Goal: Information Seeking & Learning: Understand process/instructions

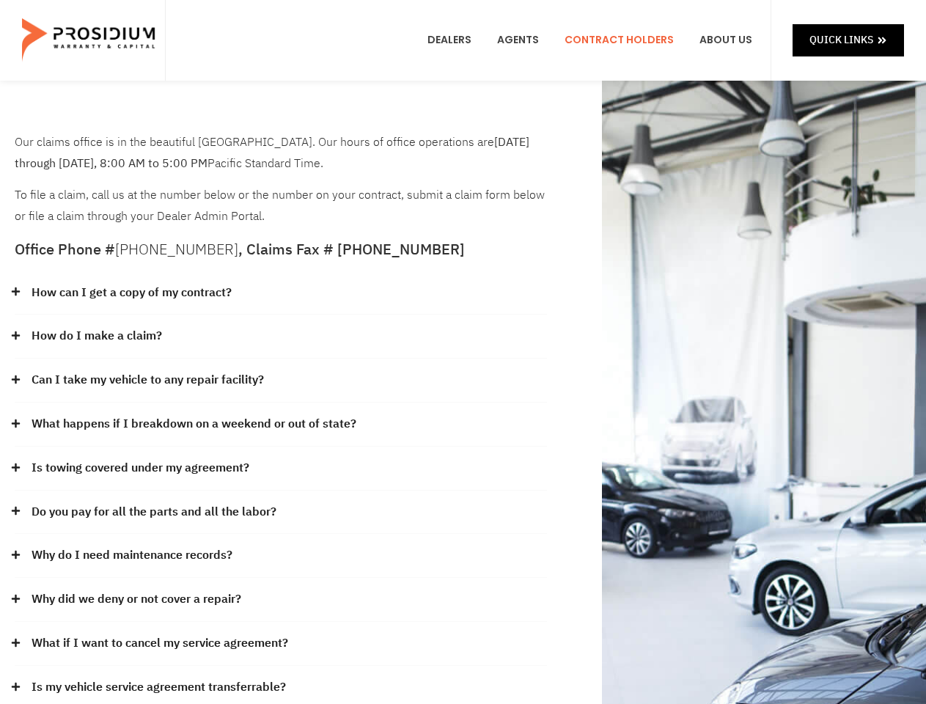
click at [463, 352] on div "How do I make a claim?" at bounding box center [281, 337] width 532 height 44
click at [281, 293] on div "How can I get a copy of my contract?" at bounding box center [281, 293] width 532 height 44
click at [131, 293] on link "How can I get a copy of my contract?" at bounding box center [132, 292] width 200 height 21
click at [281, 337] on div "How do I make a claim?" at bounding box center [281, 337] width 532 height 44
click at [96, 336] on link "How do I make a claim?" at bounding box center [97, 336] width 131 height 21
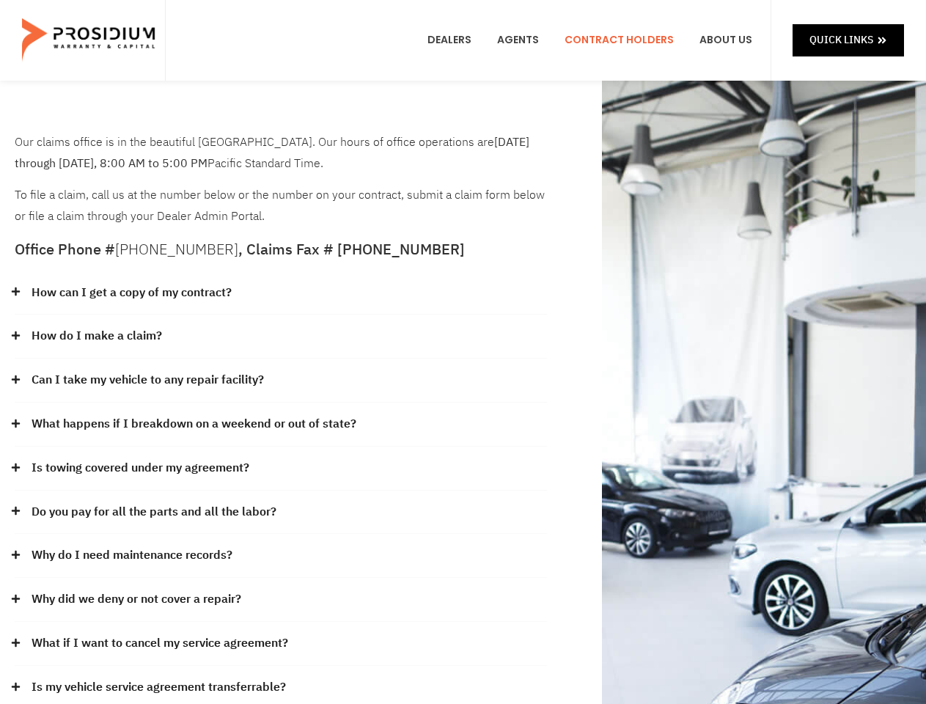
click at [281, 381] on div "Can I take my vehicle to any repair facility?" at bounding box center [281, 381] width 532 height 44
click at [148, 380] on link "Can I take my vehicle to any repair facility?" at bounding box center [148, 380] width 232 height 21
click at [281, 425] on link "What happens if I breakdown on a weekend or out of state?" at bounding box center [194, 424] width 325 height 21
click at [192, 424] on link "What happens if I breakdown on a weekend or out of state?" at bounding box center [194, 424] width 325 height 21
click at [281, 468] on div "Is towing covered under my agreement?" at bounding box center [281, 468] width 532 height 44
